Goal: Task Accomplishment & Management: Manage account settings

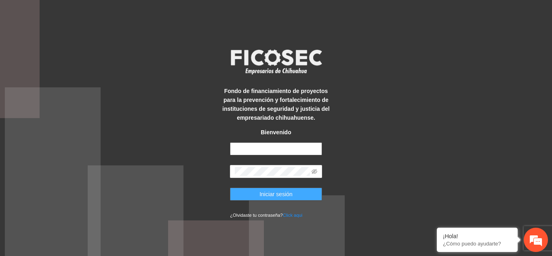
type input "**********"
click at [293, 197] on button "Iniciar sesión" at bounding box center [276, 194] width 92 height 13
click at [317, 171] on icon "eye-invisible" at bounding box center [315, 171] width 6 height 5
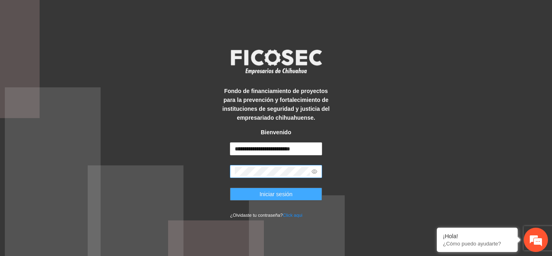
click at [302, 192] on button "Iniciar sesión" at bounding box center [276, 194] width 92 height 13
